Goal: Information Seeking & Learning: Learn about a topic

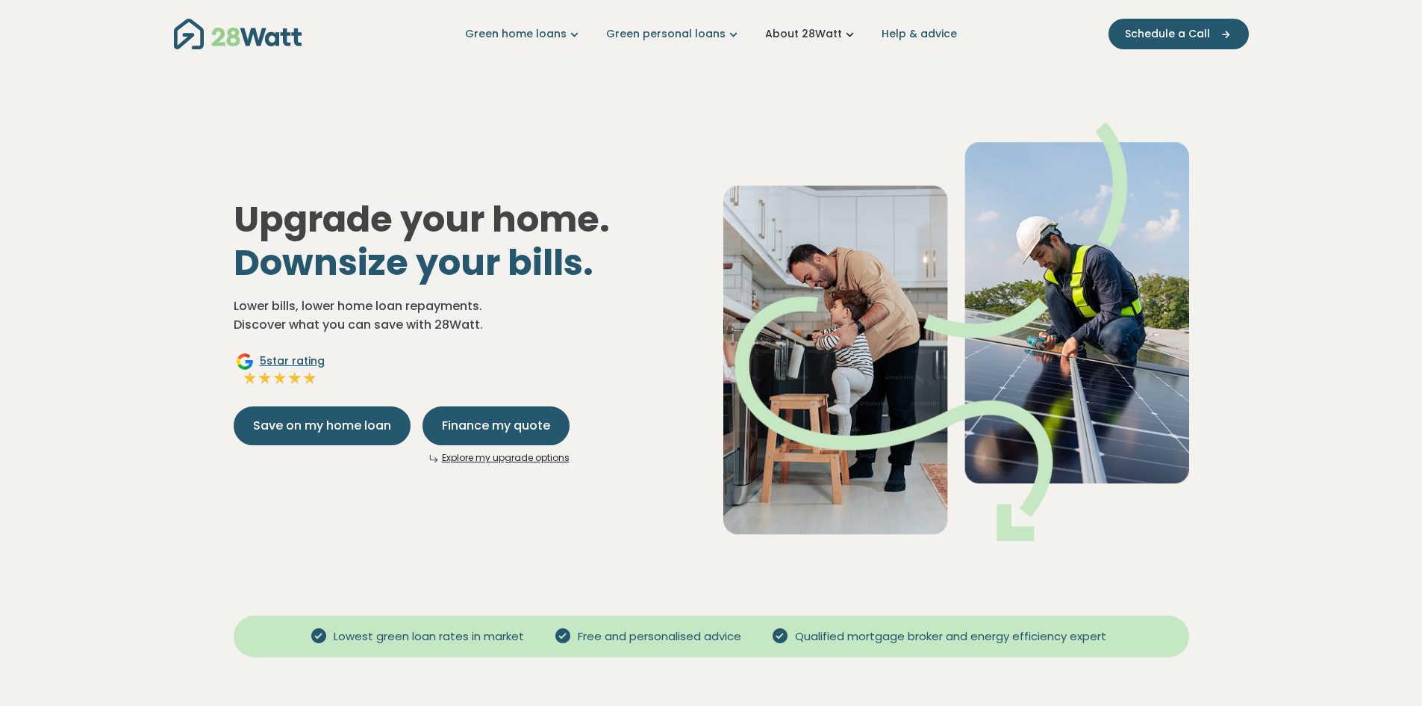
click at [824, 34] on link "About 28Watt" at bounding box center [811, 34] width 93 height 16
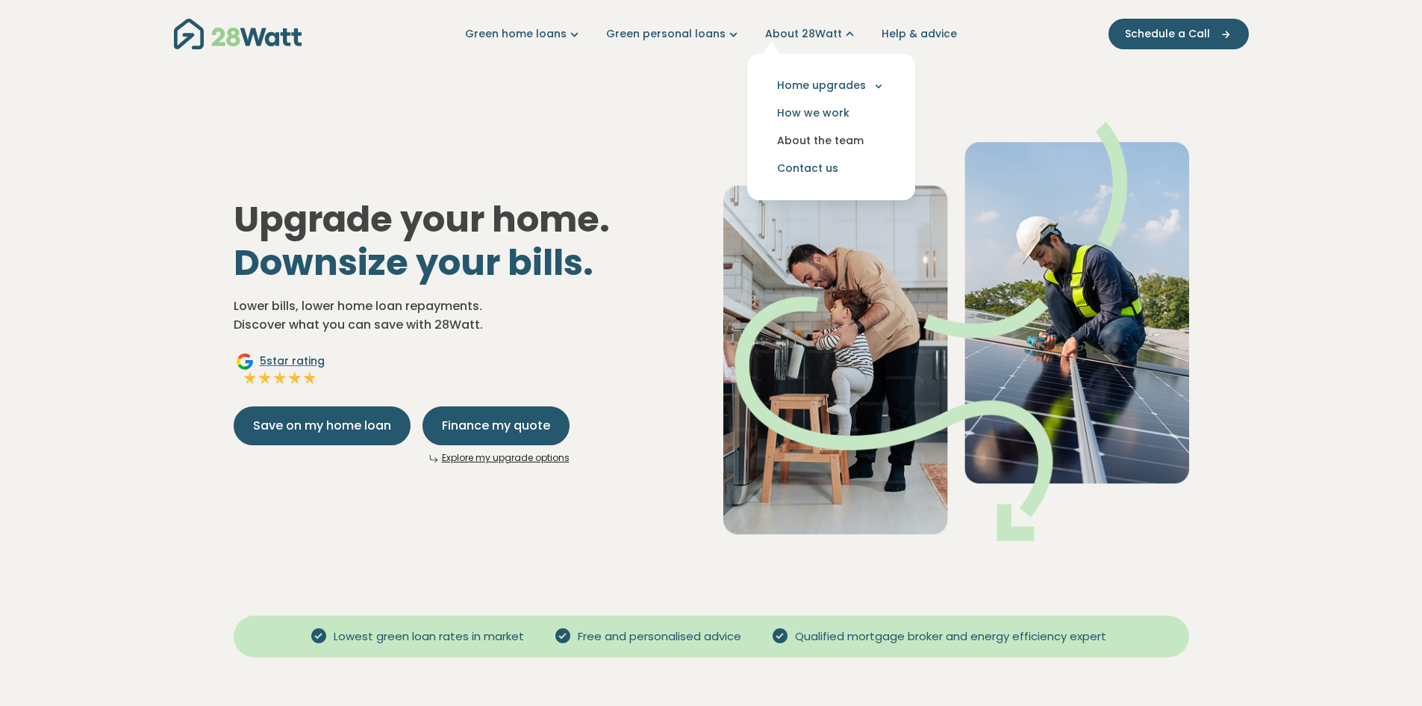
click at [816, 139] on link "About the team" at bounding box center [831, 141] width 144 height 28
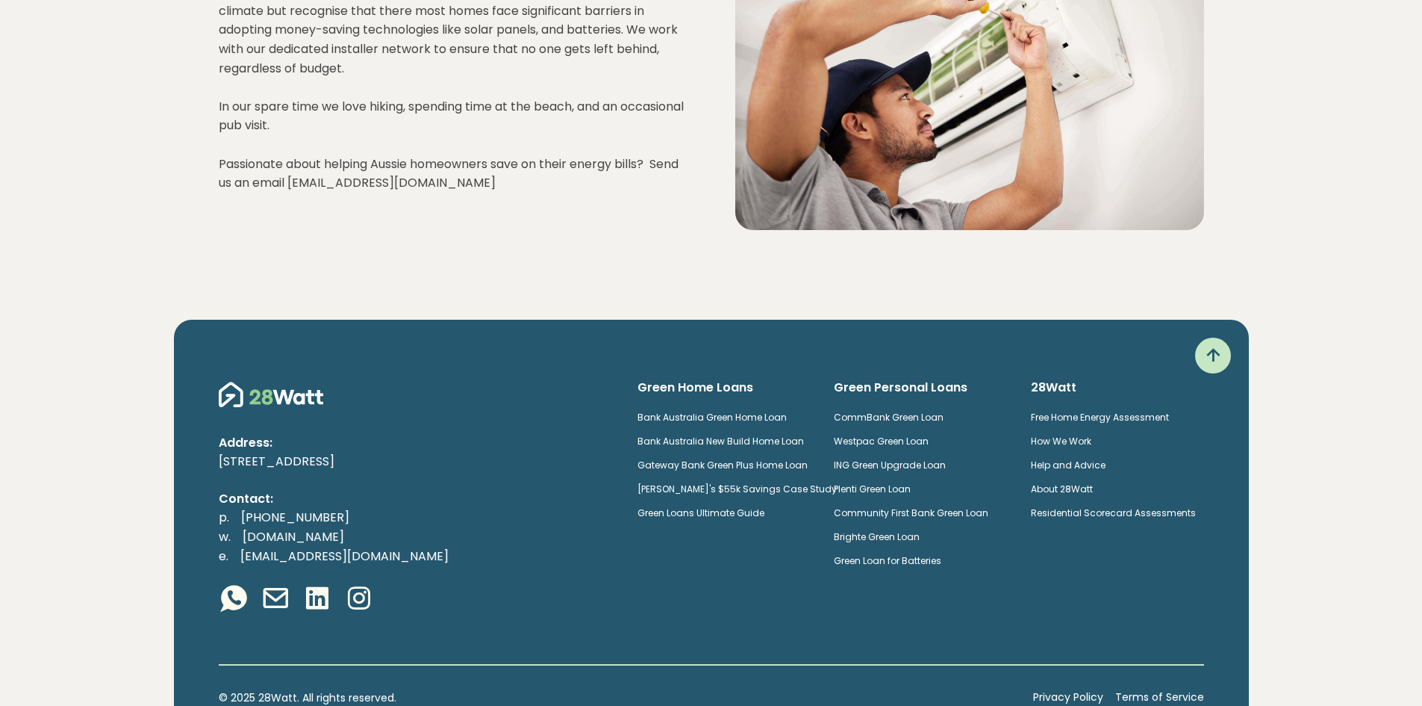
scroll to position [1941, 0]
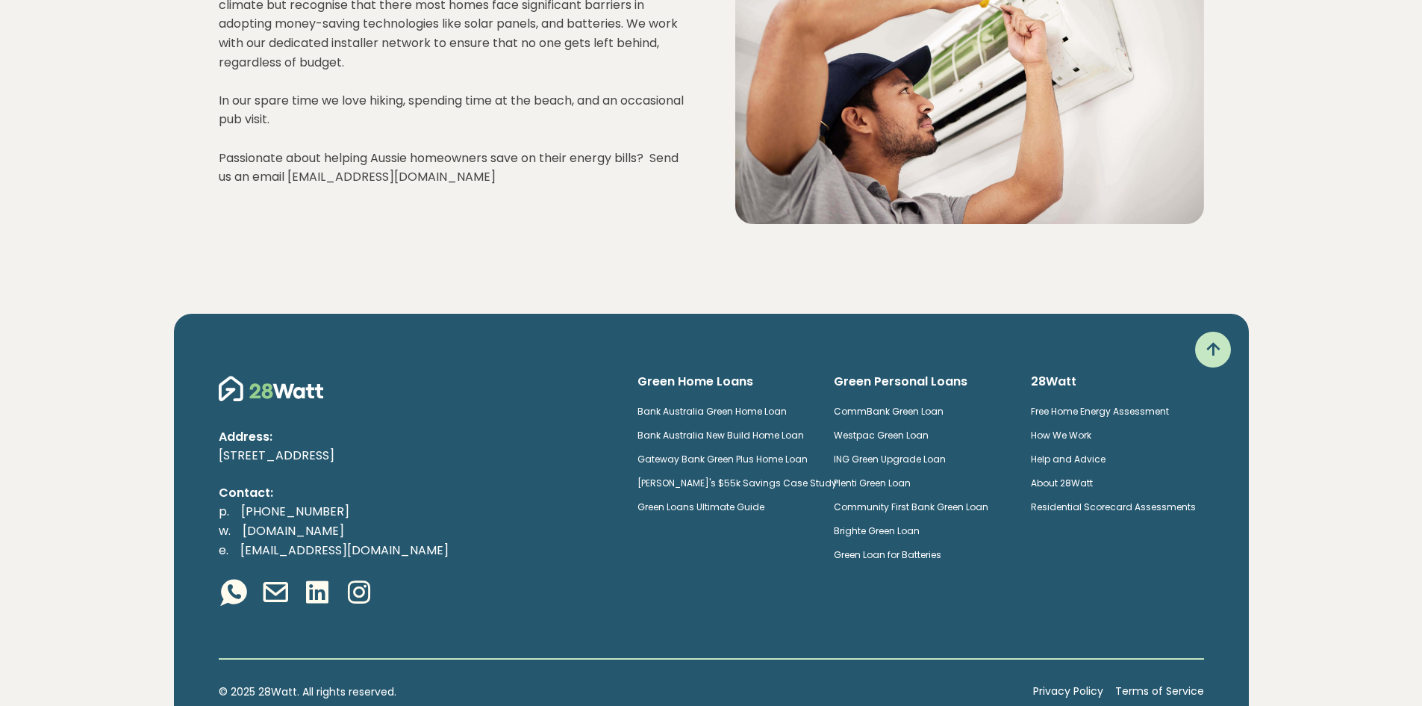
click at [756, 441] on link "Bank Australia New Build Home Loan" at bounding box center [721, 435] width 167 height 13
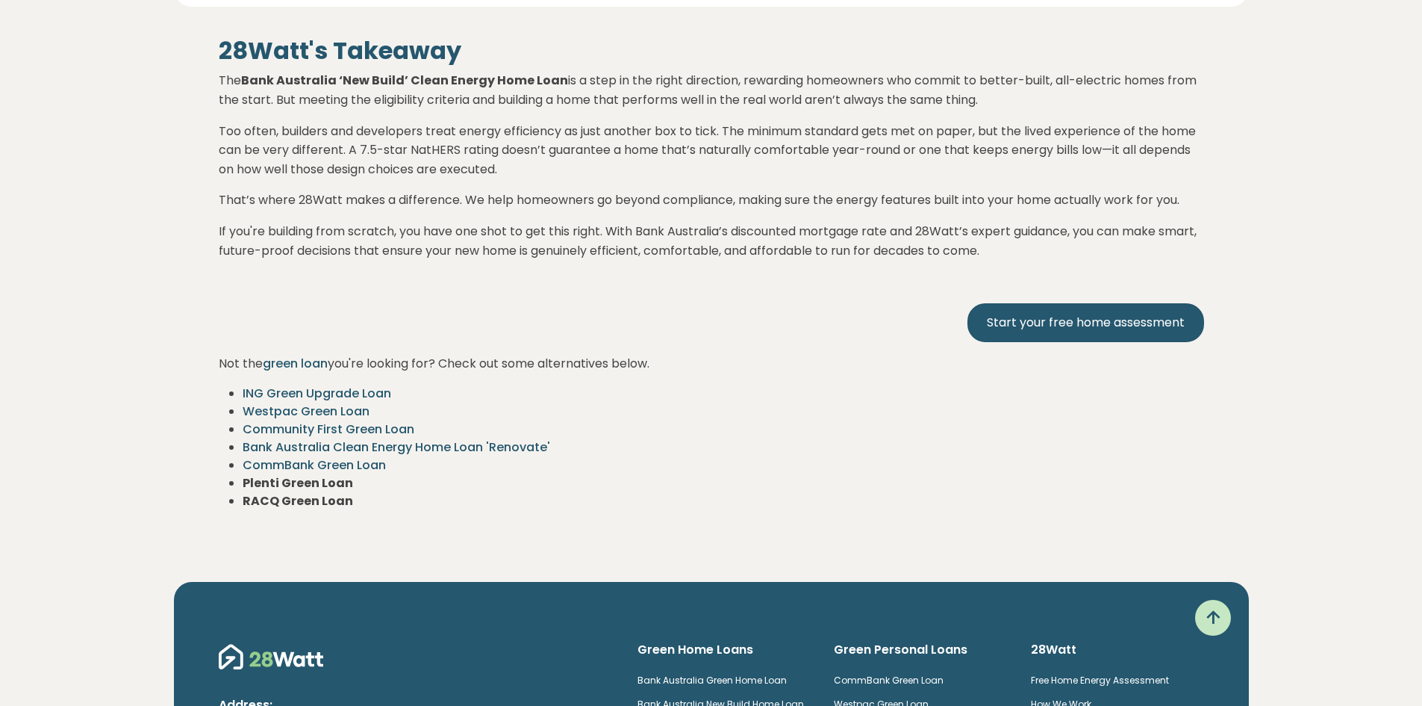
scroll to position [2766, 0]
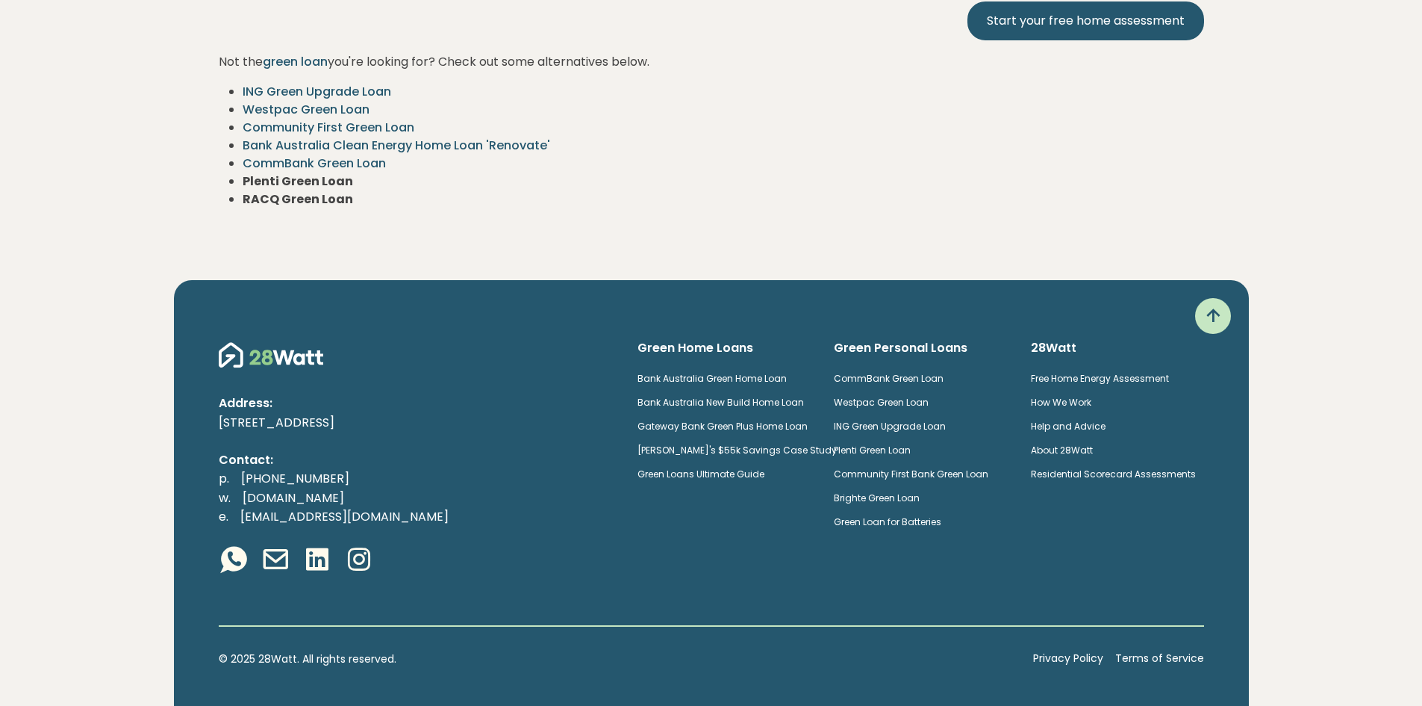
click at [710, 444] on link "[PERSON_NAME]'s $55k Savings Case Study" at bounding box center [737, 450] width 199 height 13
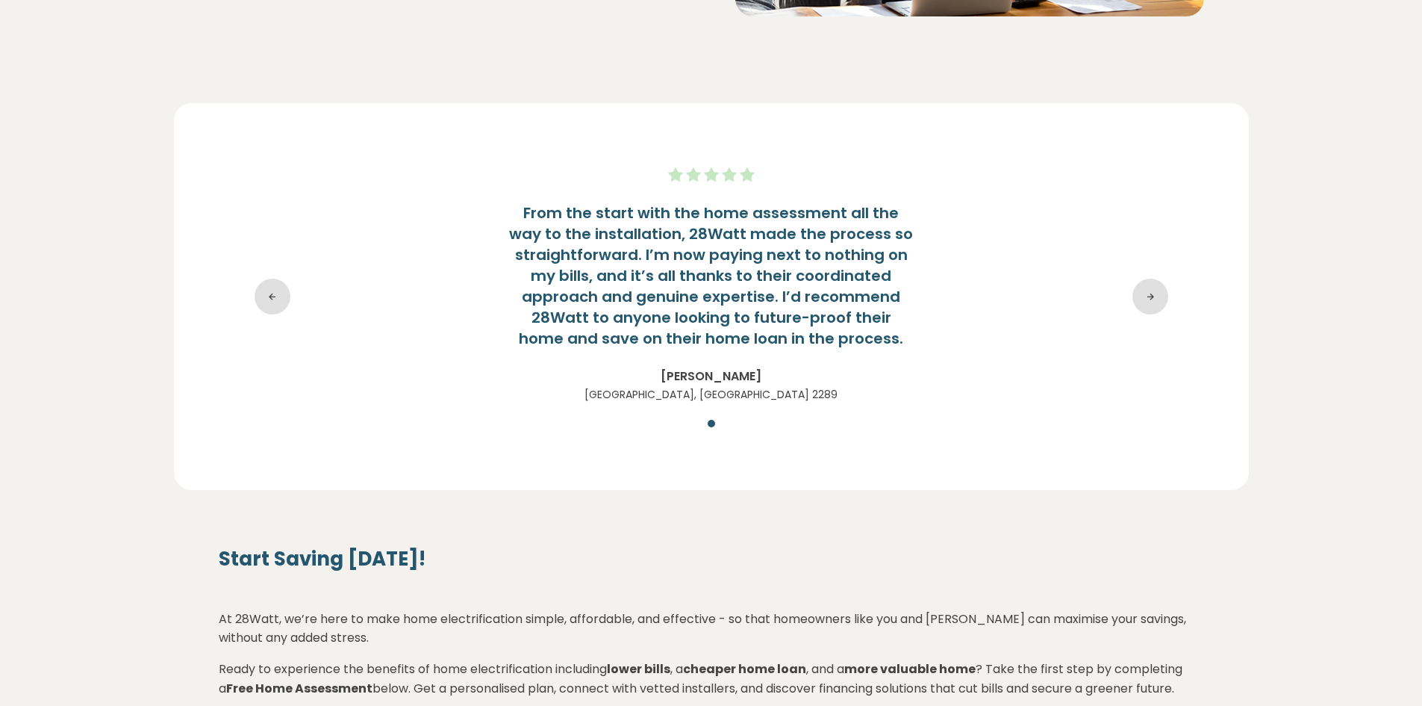
scroll to position [2028, 0]
